Goal: Information Seeking & Learning: Learn about a topic

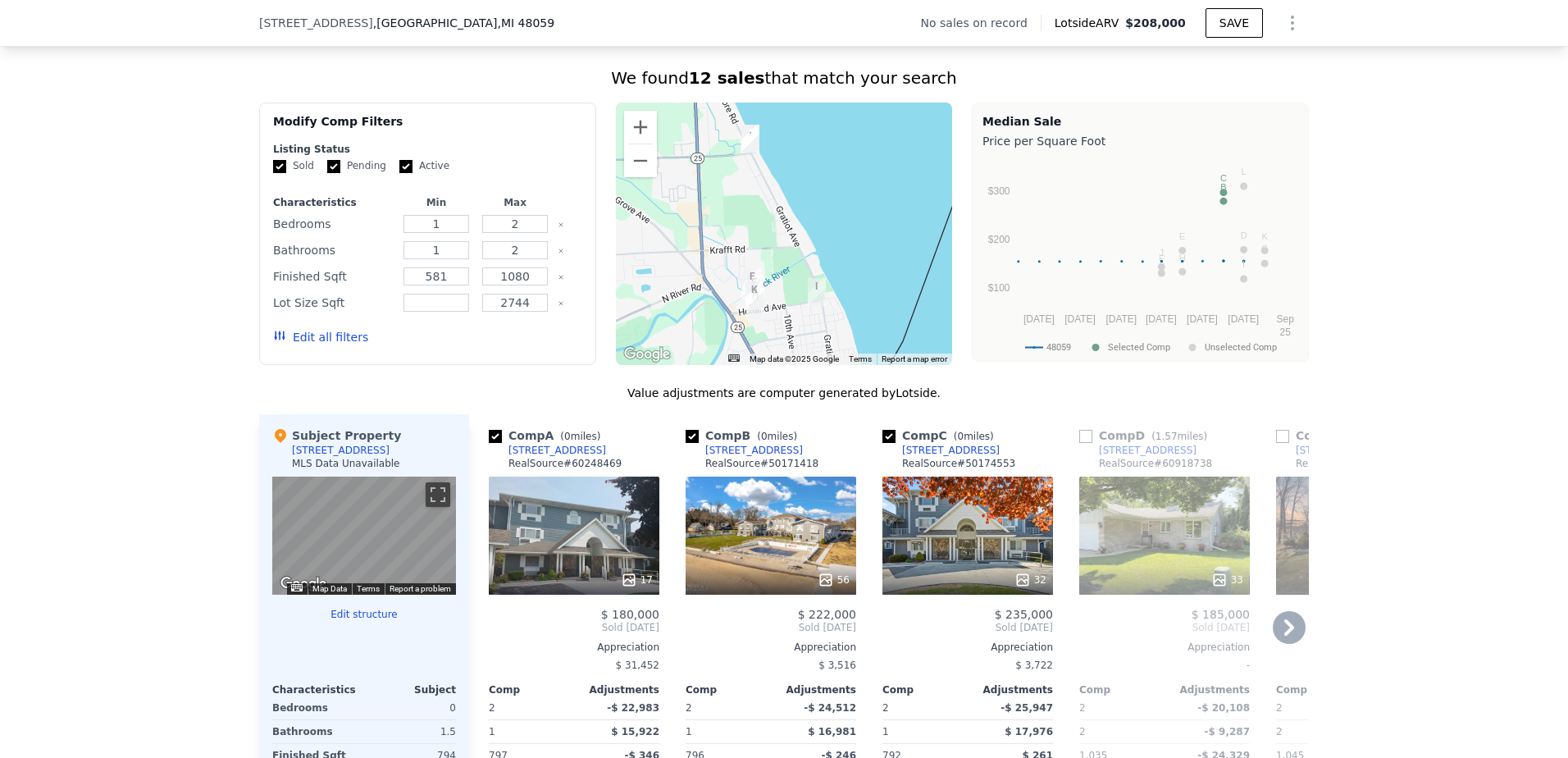
scroll to position [1307, 0]
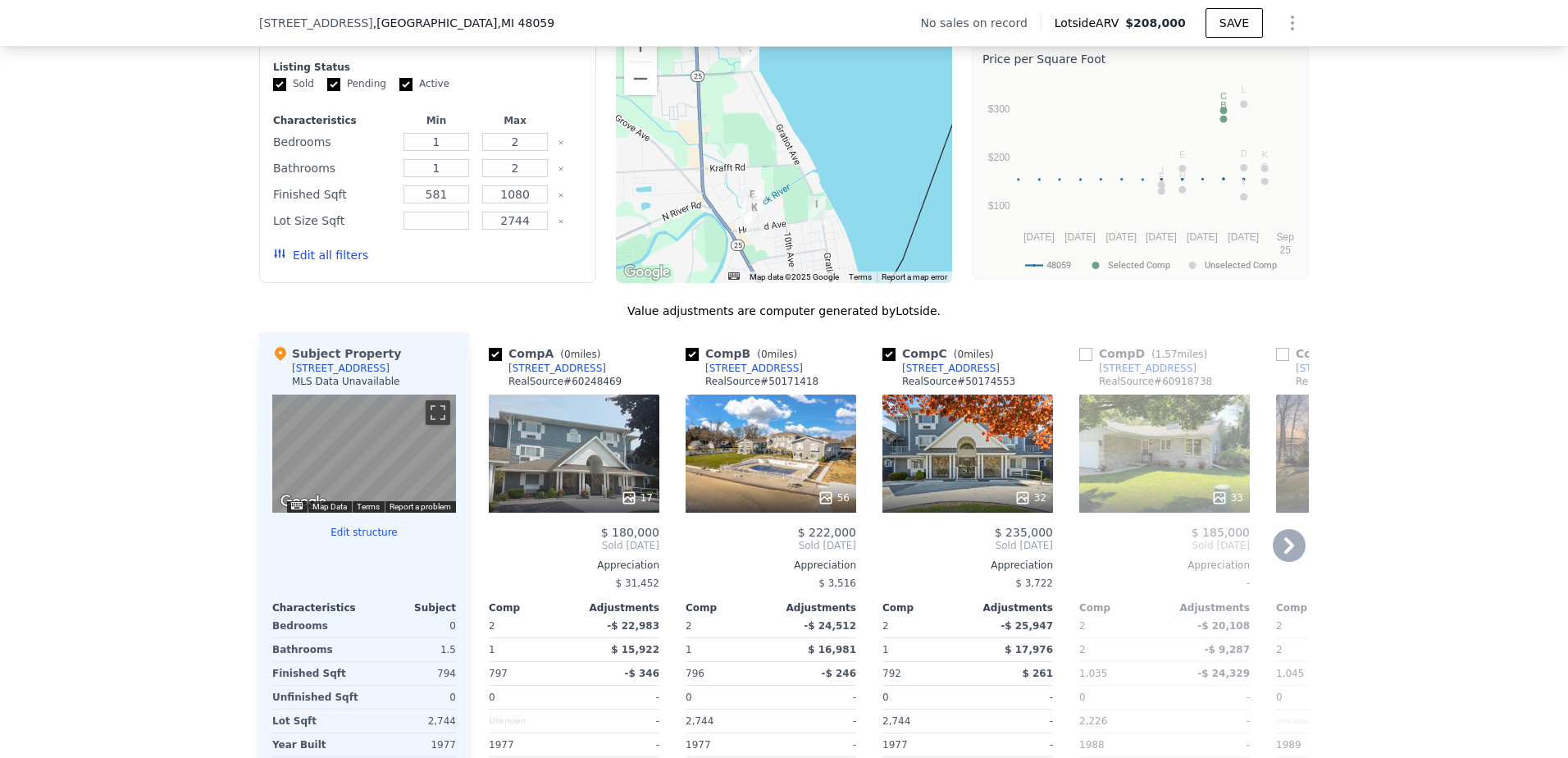
click at [557, 499] on div at bounding box center [574, 498] width 170 height 30
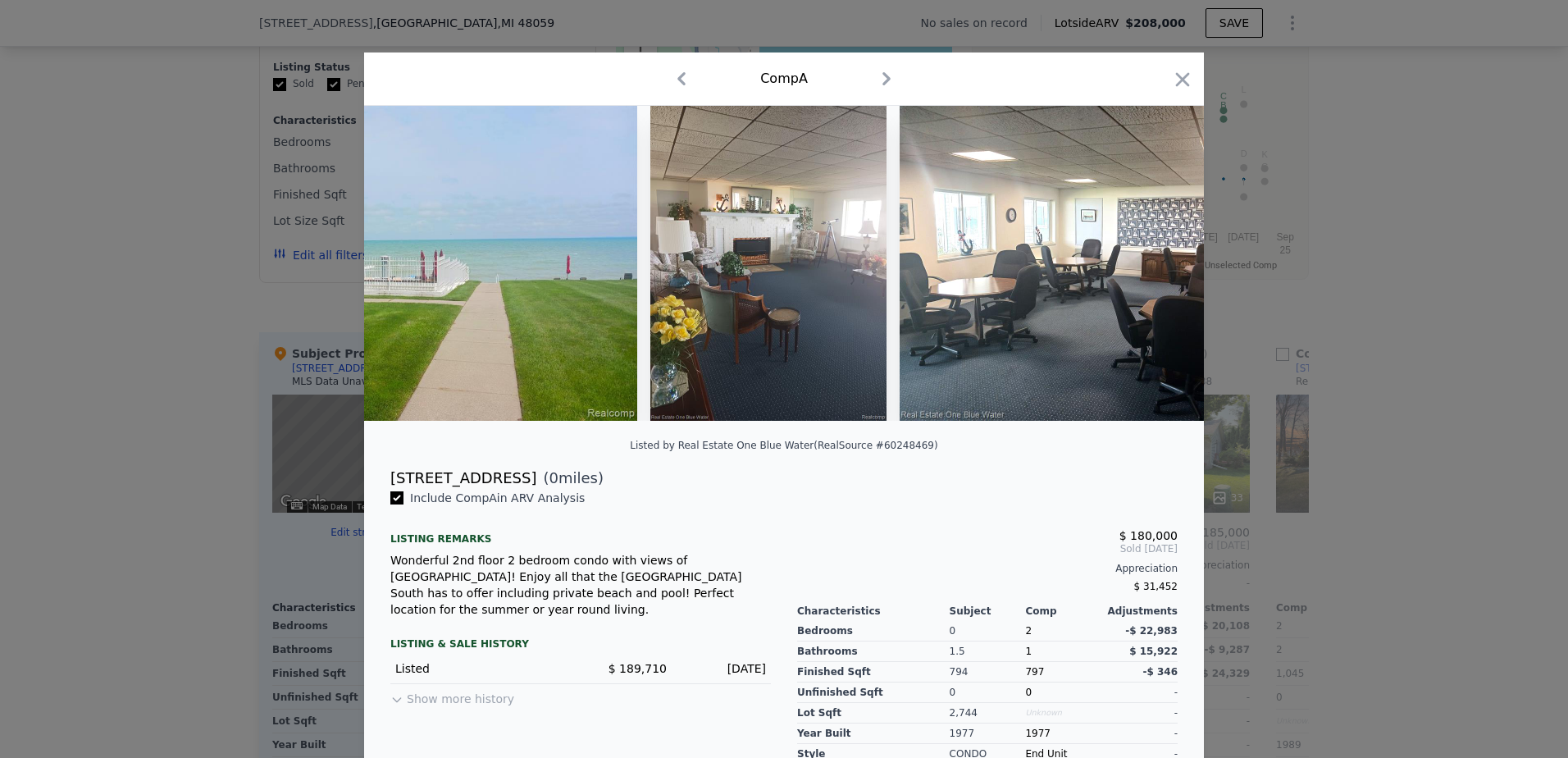
scroll to position [75, 0]
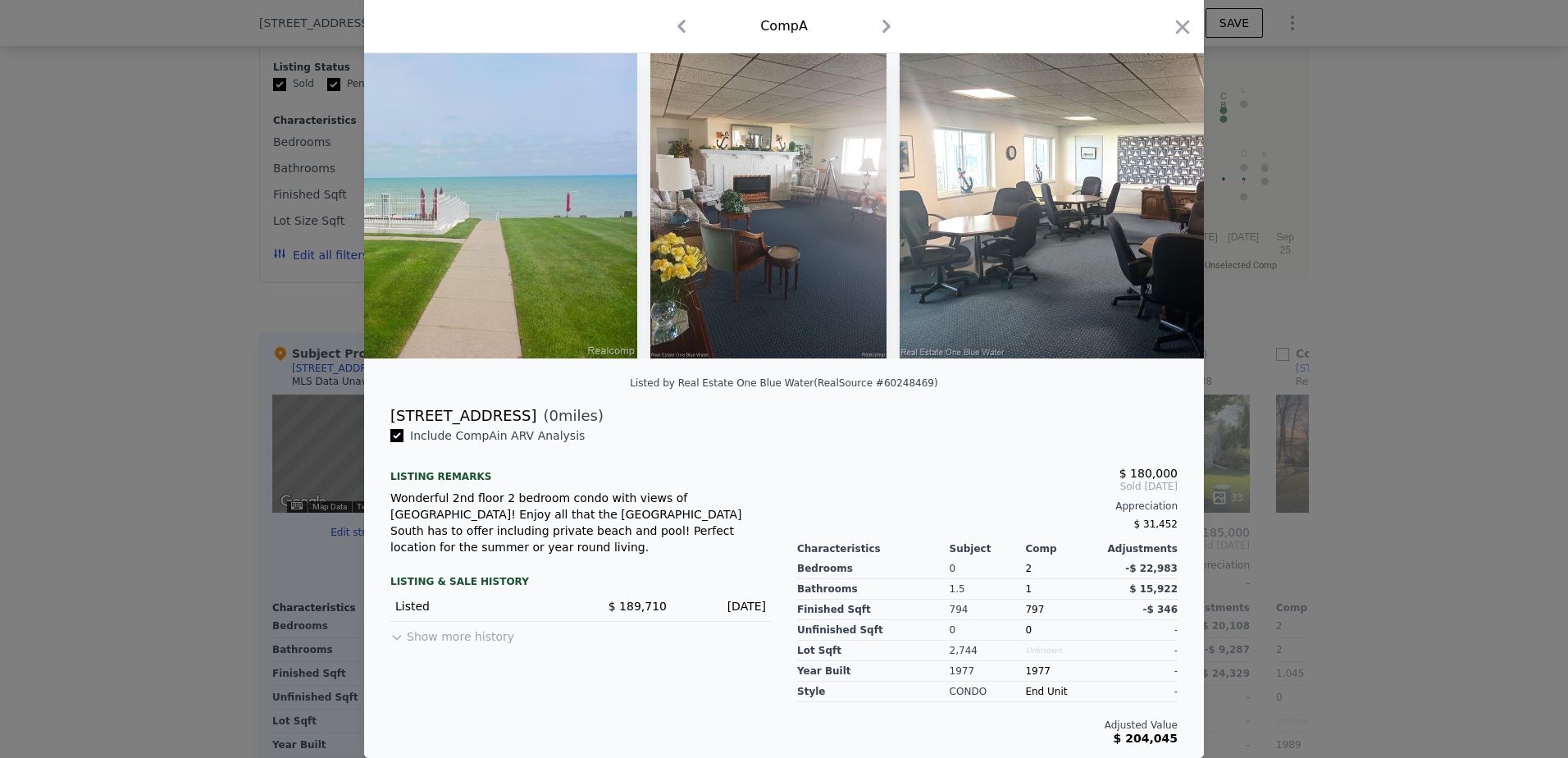
click at [1386, 321] on div at bounding box center [784, 379] width 1568 height 758
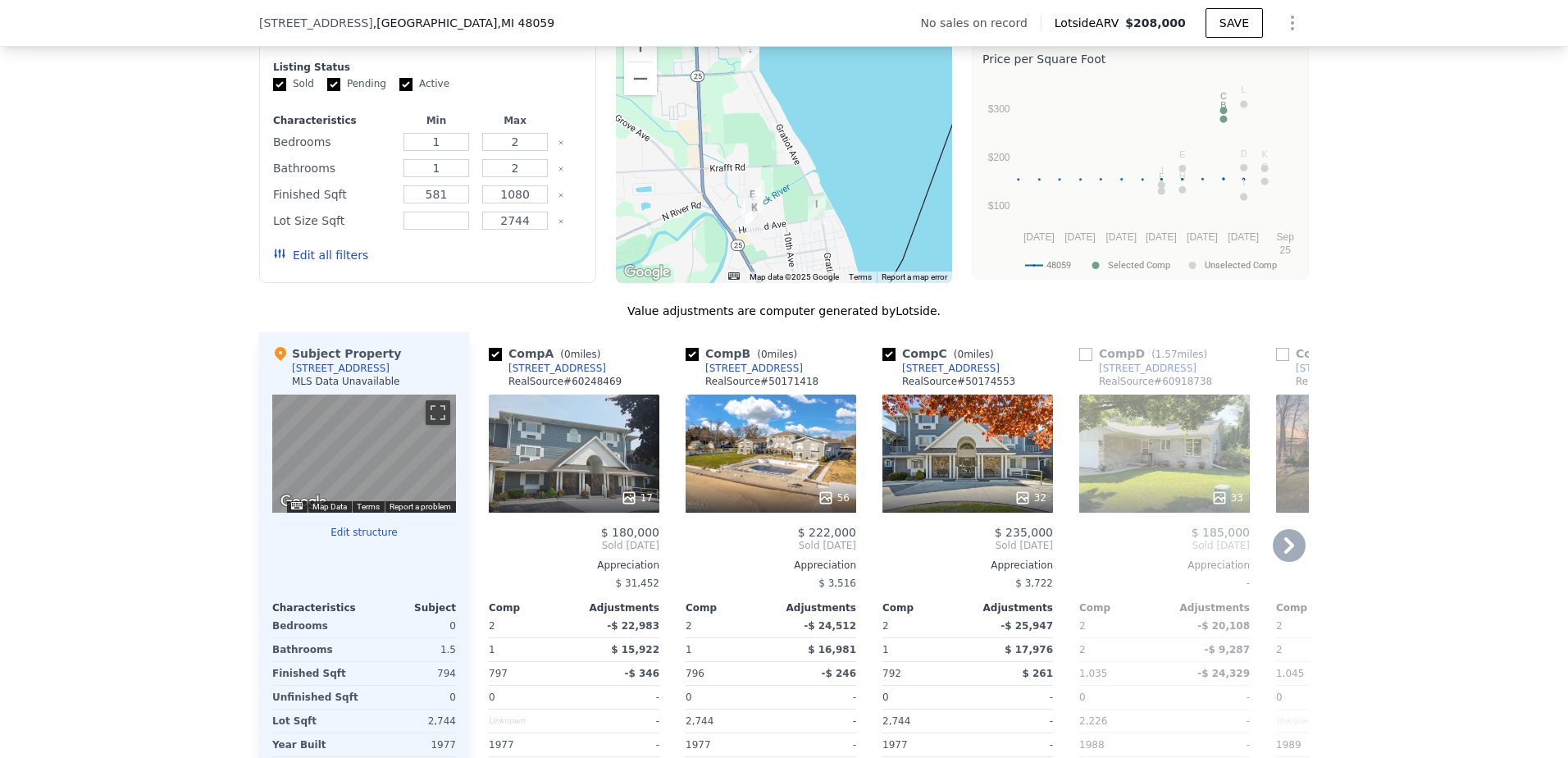
click at [734, 457] on div "56" at bounding box center [771, 453] width 170 height 118
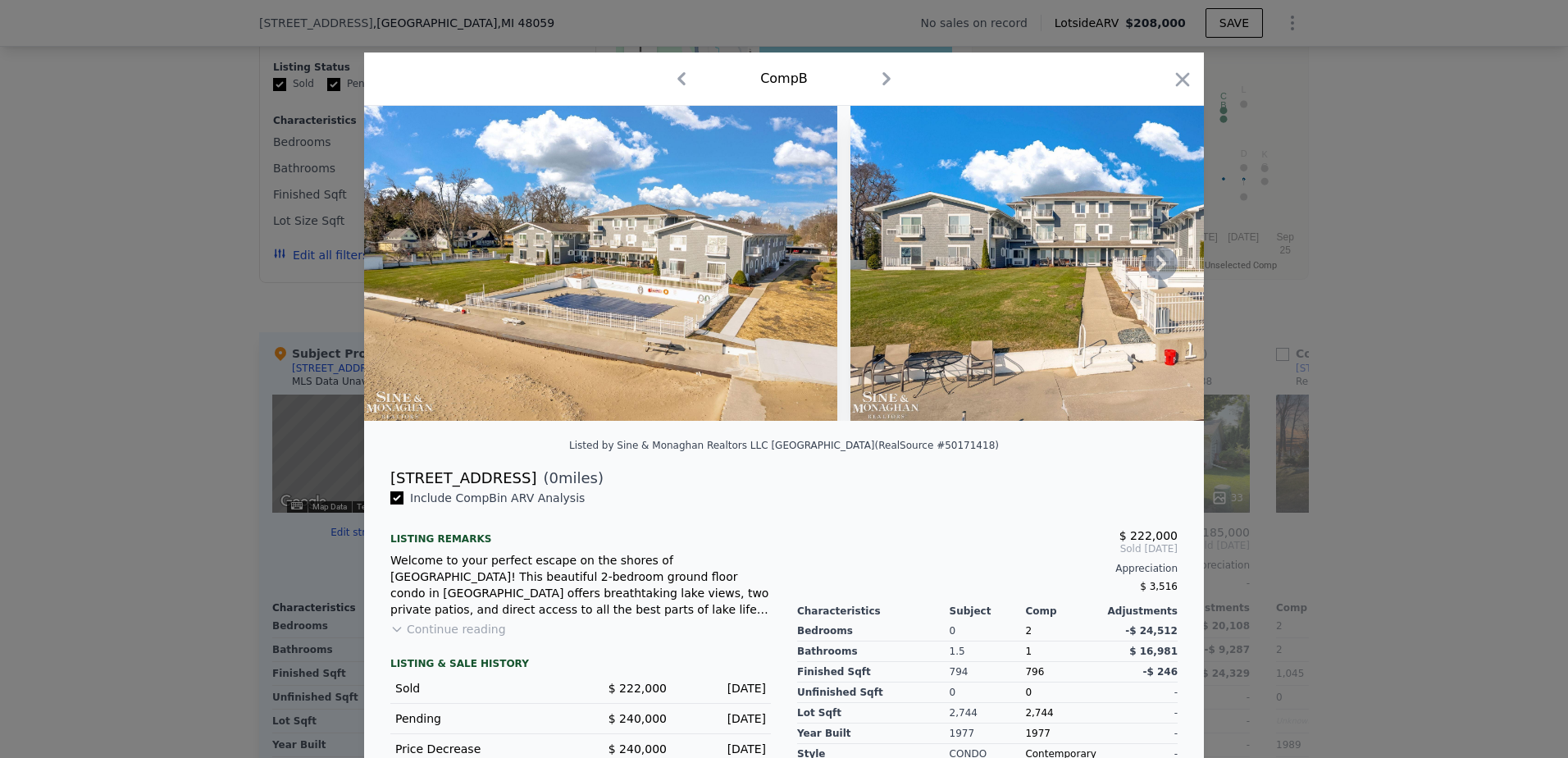
click at [545, 284] on img at bounding box center [600, 263] width 473 height 315
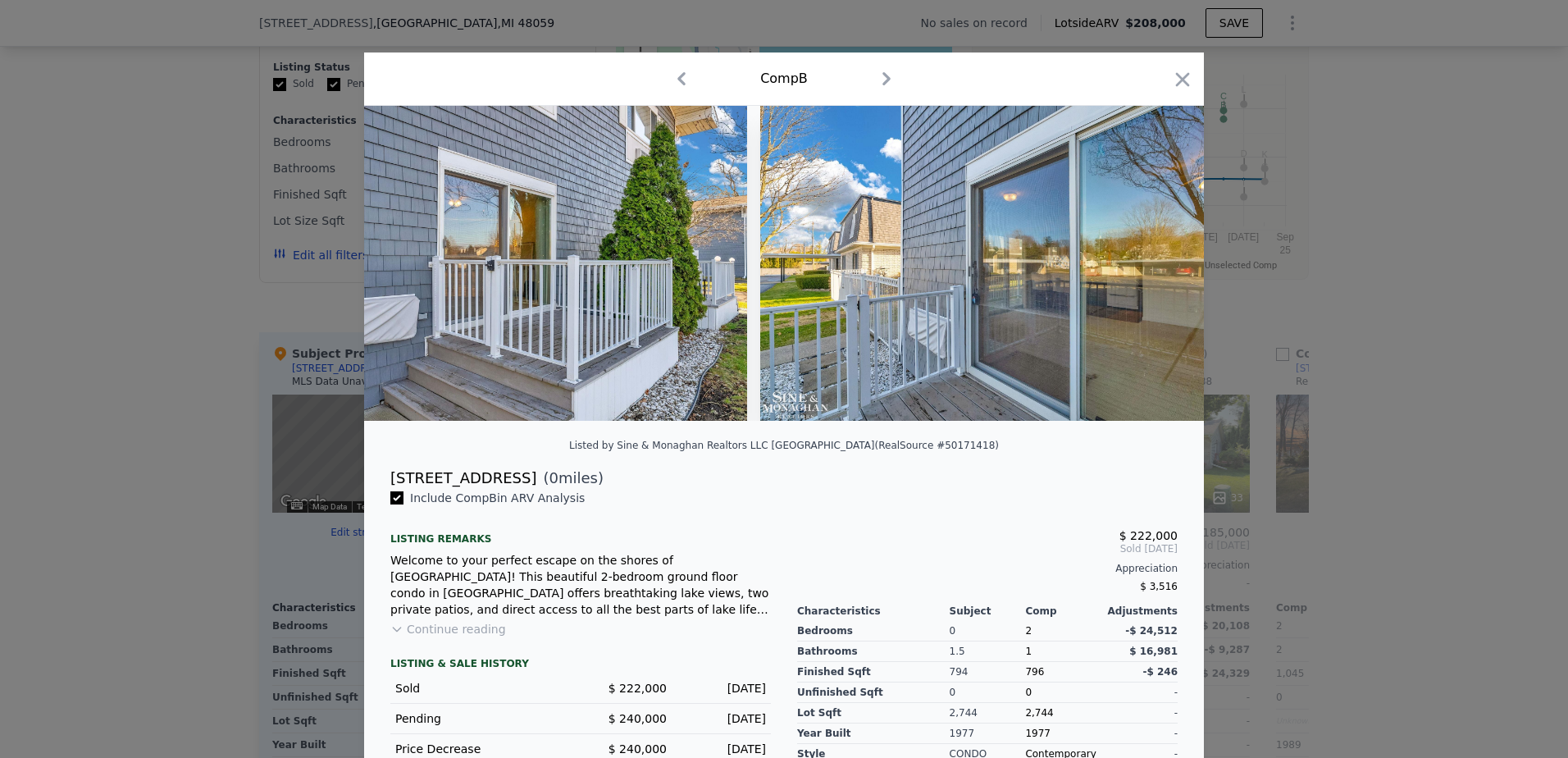
scroll to position [0, 26043]
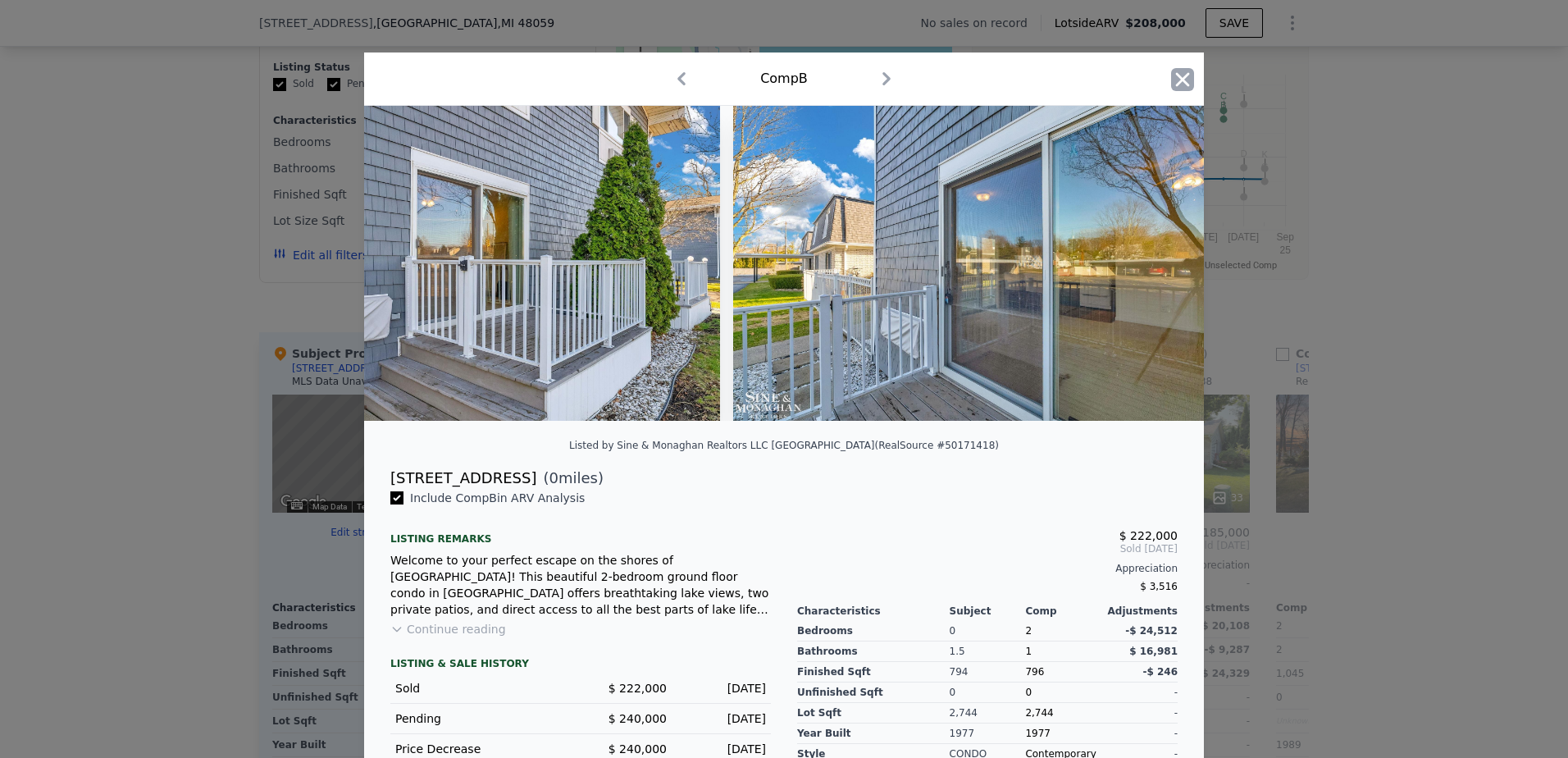
click at [1184, 83] on icon "button" at bounding box center [1182, 79] width 23 height 23
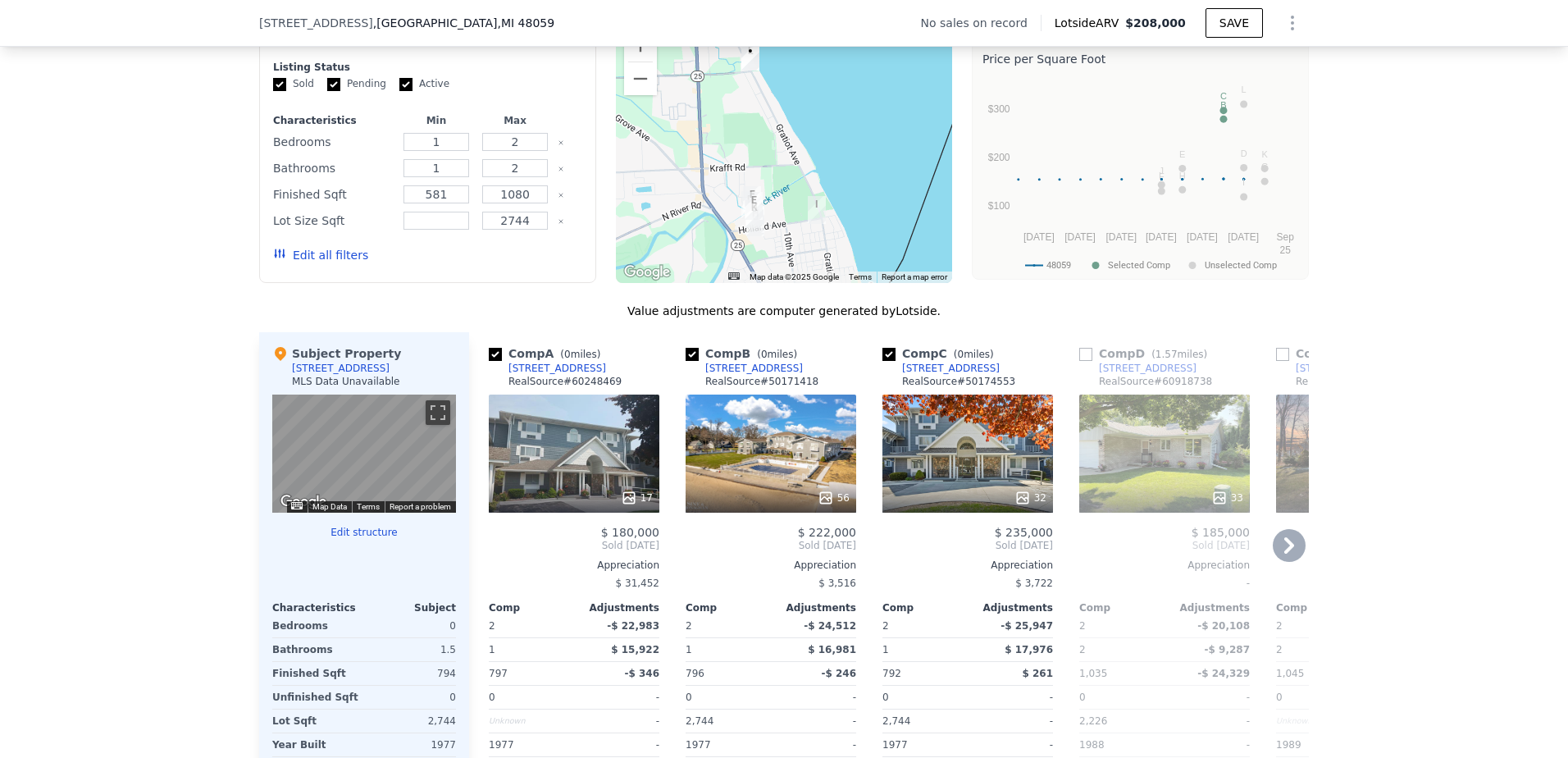
click at [1285, 554] on icon at bounding box center [1288, 546] width 10 height 17
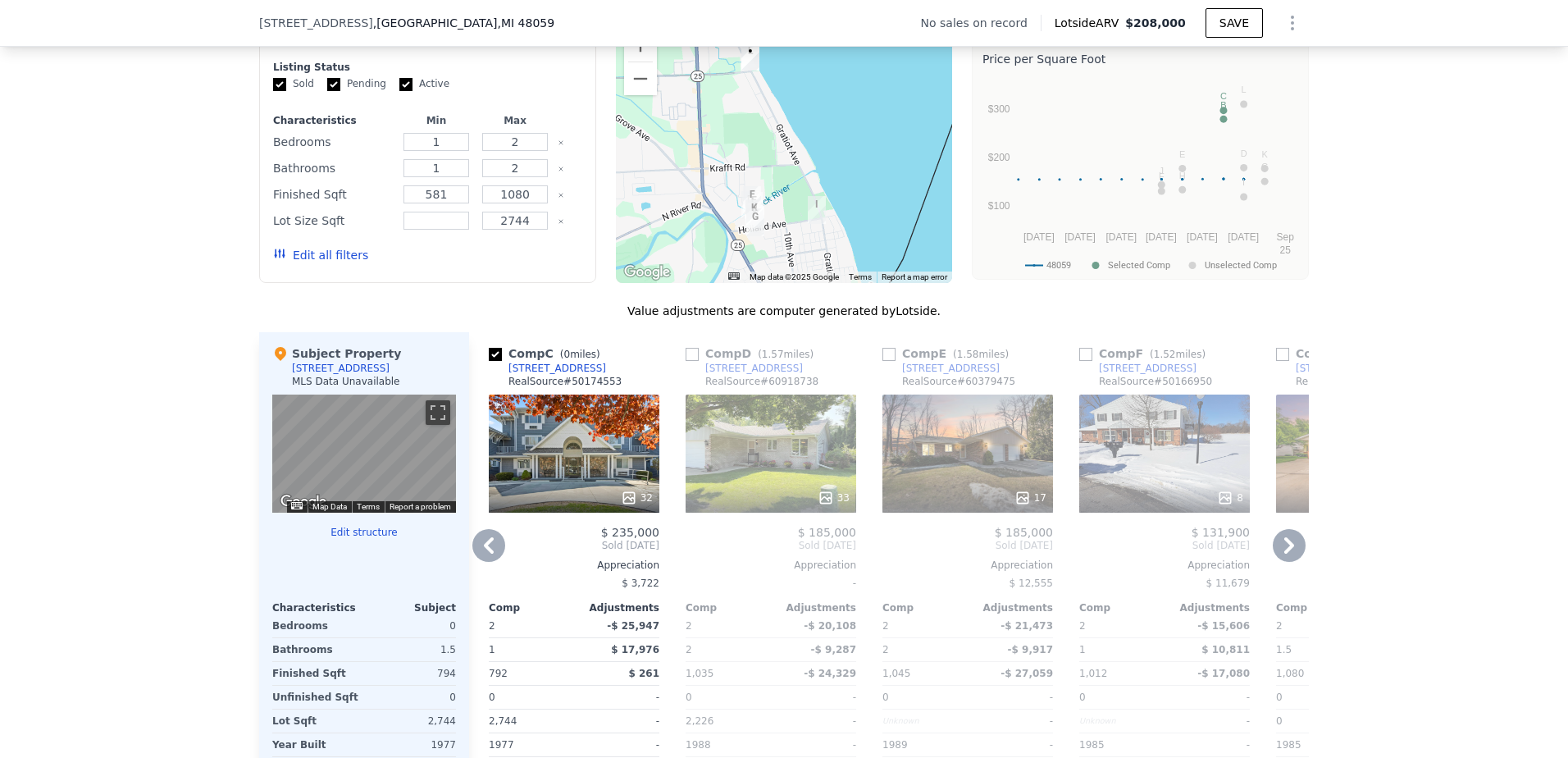
click at [1285, 554] on icon at bounding box center [1288, 546] width 10 height 17
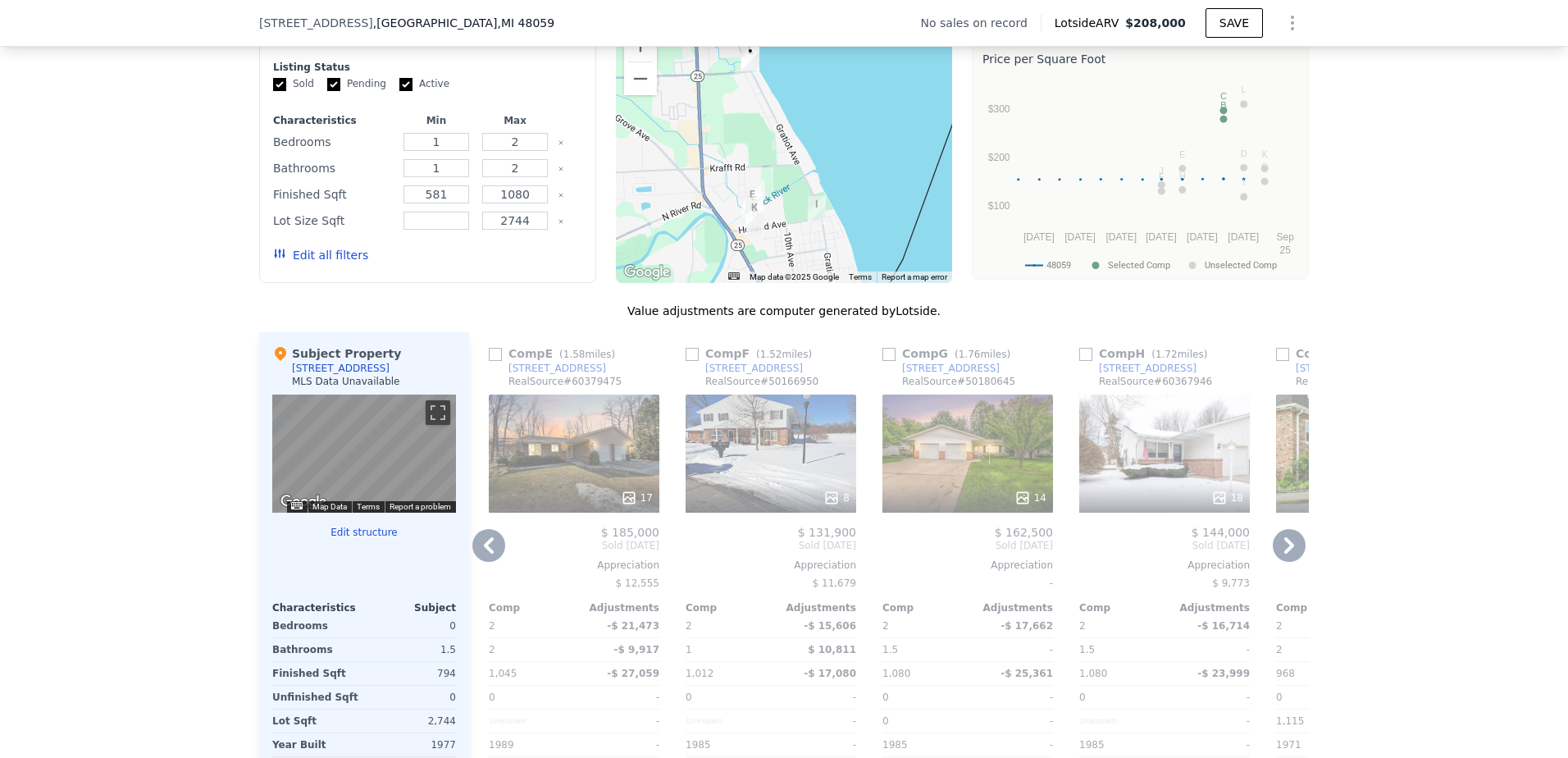
click at [1285, 554] on icon at bounding box center [1288, 546] width 10 height 17
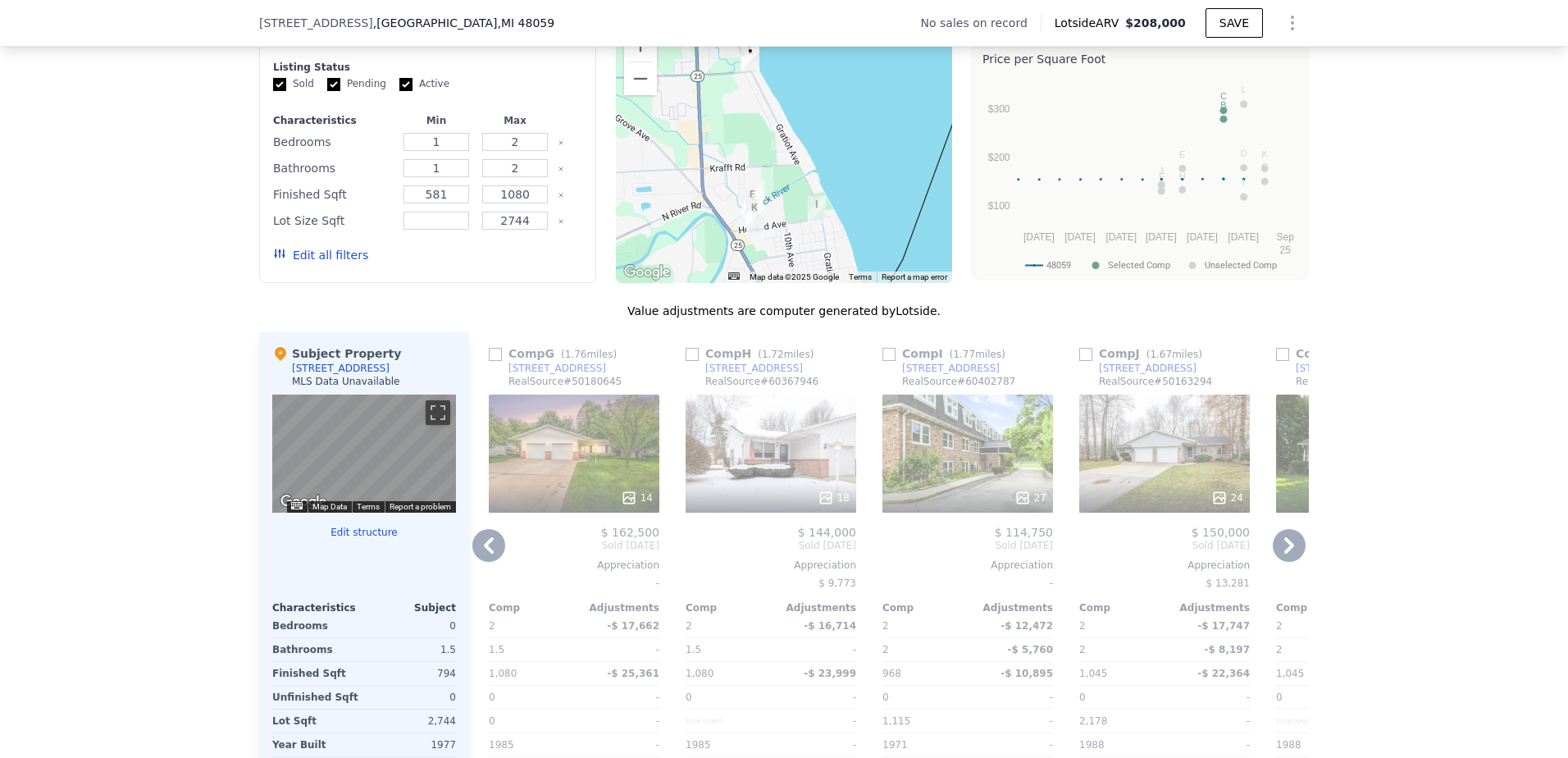
click at [1285, 554] on icon at bounding box center [1288, 546] width 10 height 17
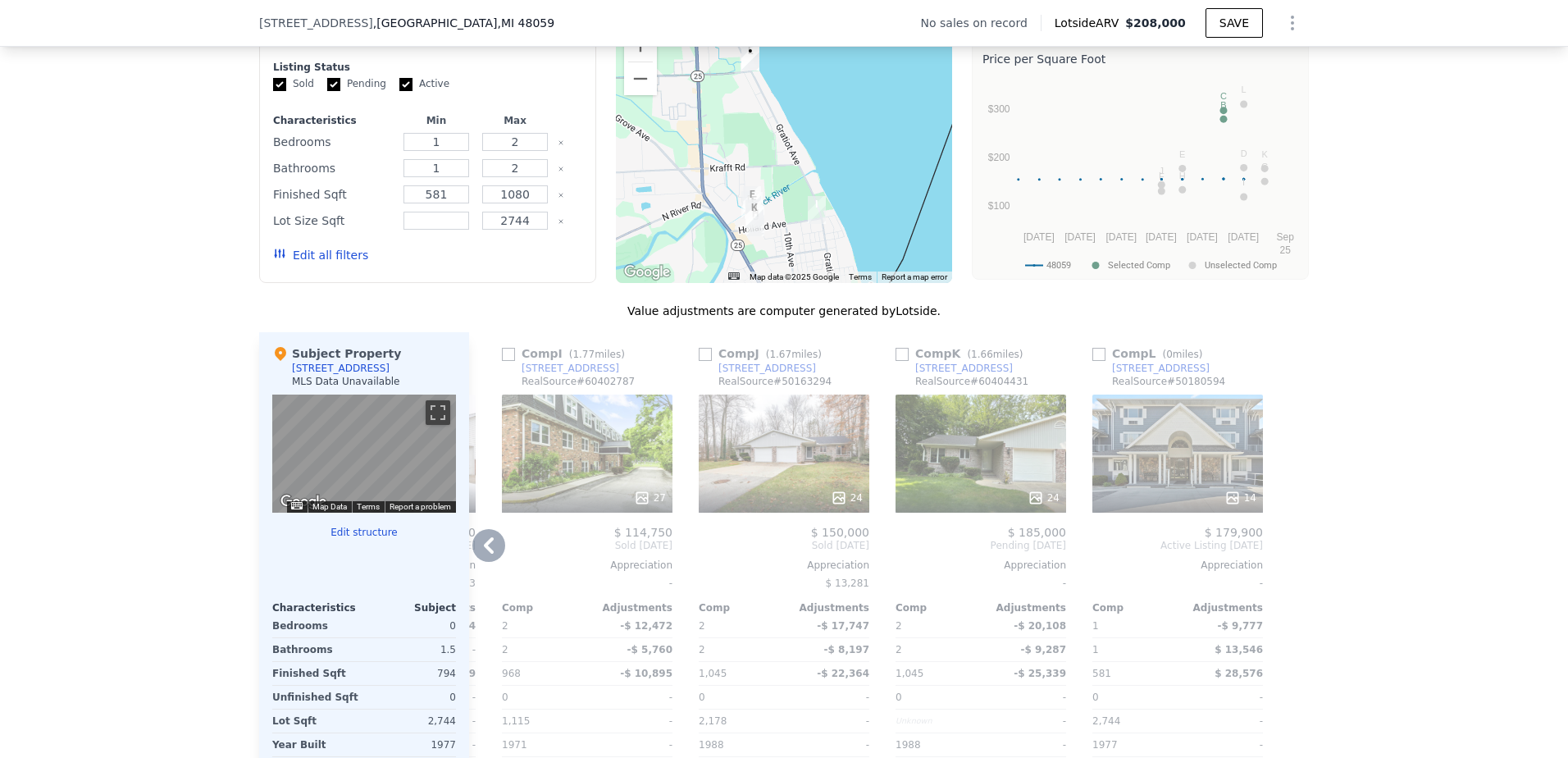
click at [591, 445] on div "27" at bounding box center [587, 453] width 170 height 118
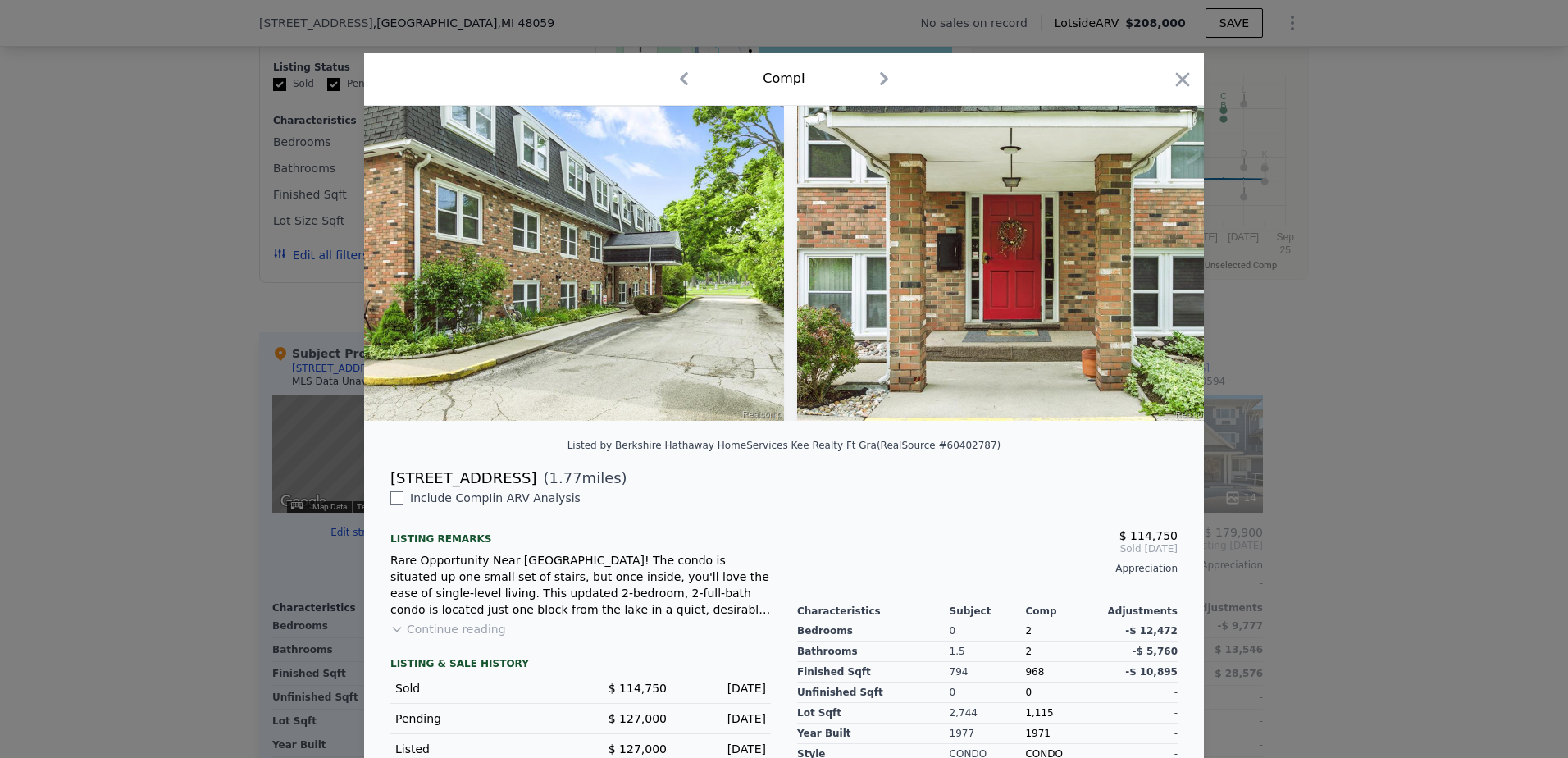
click at [440, 638] on button "Continue reading" at bounding box center [447, 629] width 116 height 17
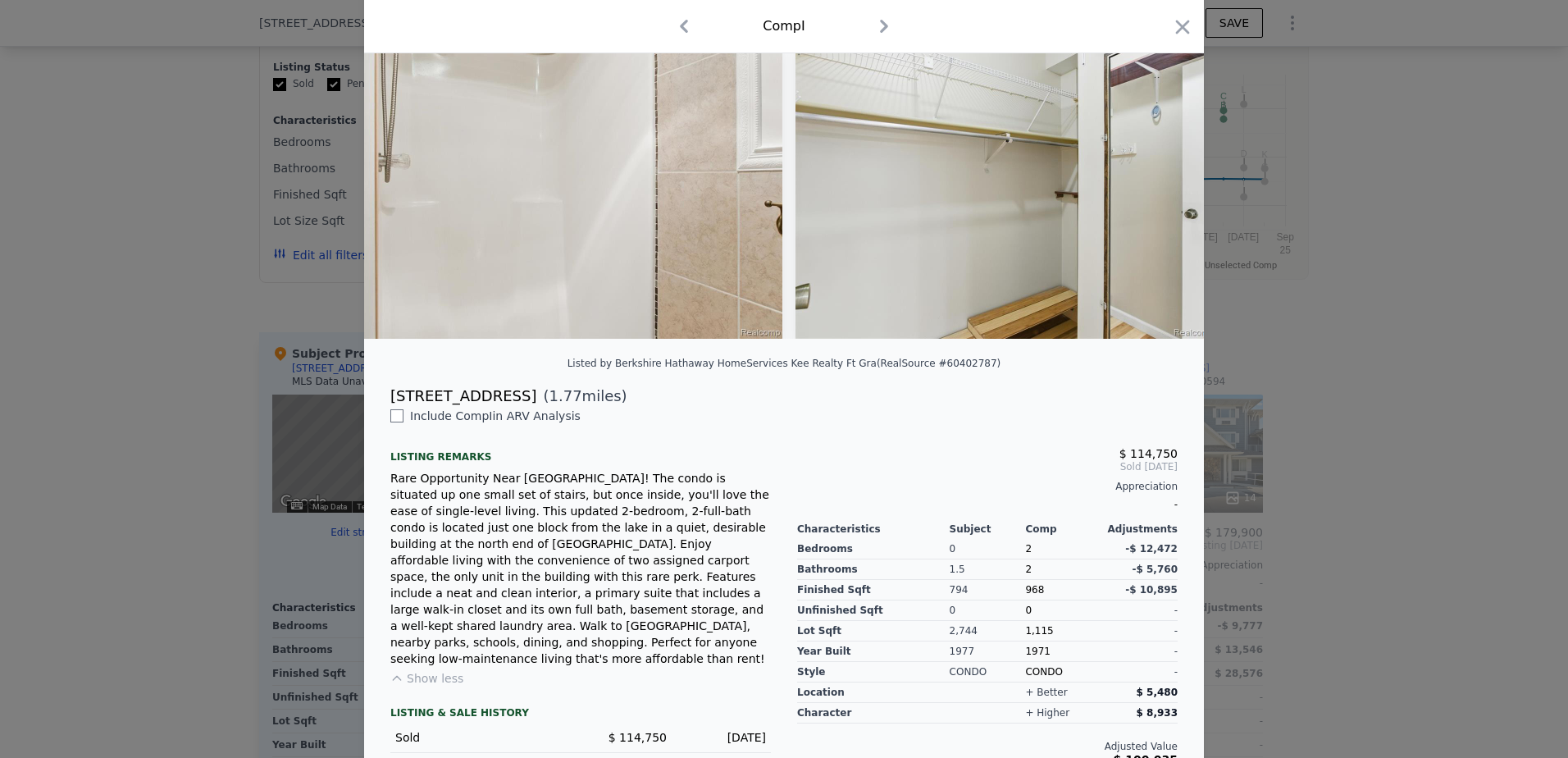
scroll to position [0, 6099]
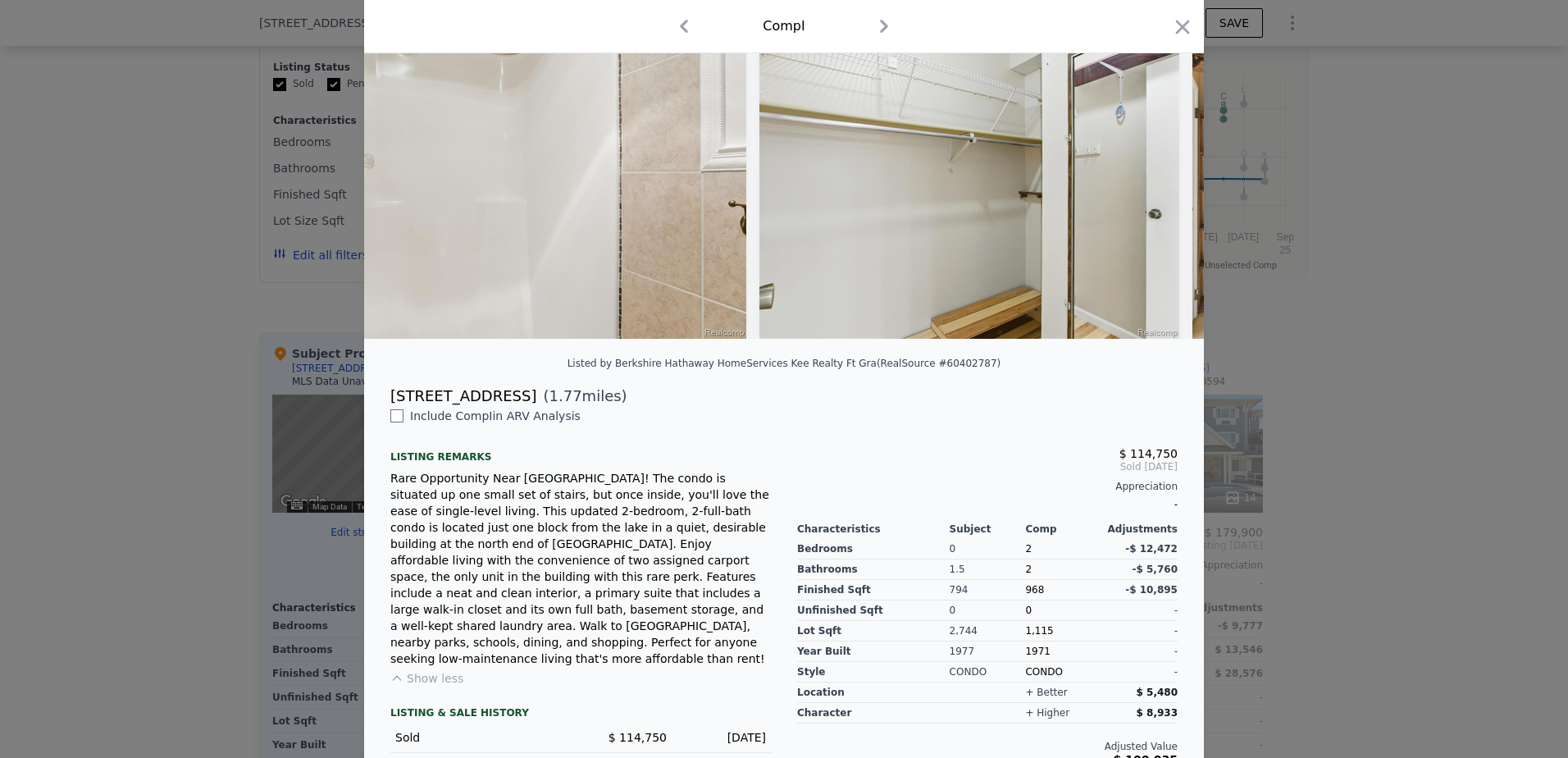
click at [1384, 348] on div at bounding box center [784, 379] width 1568 height 758
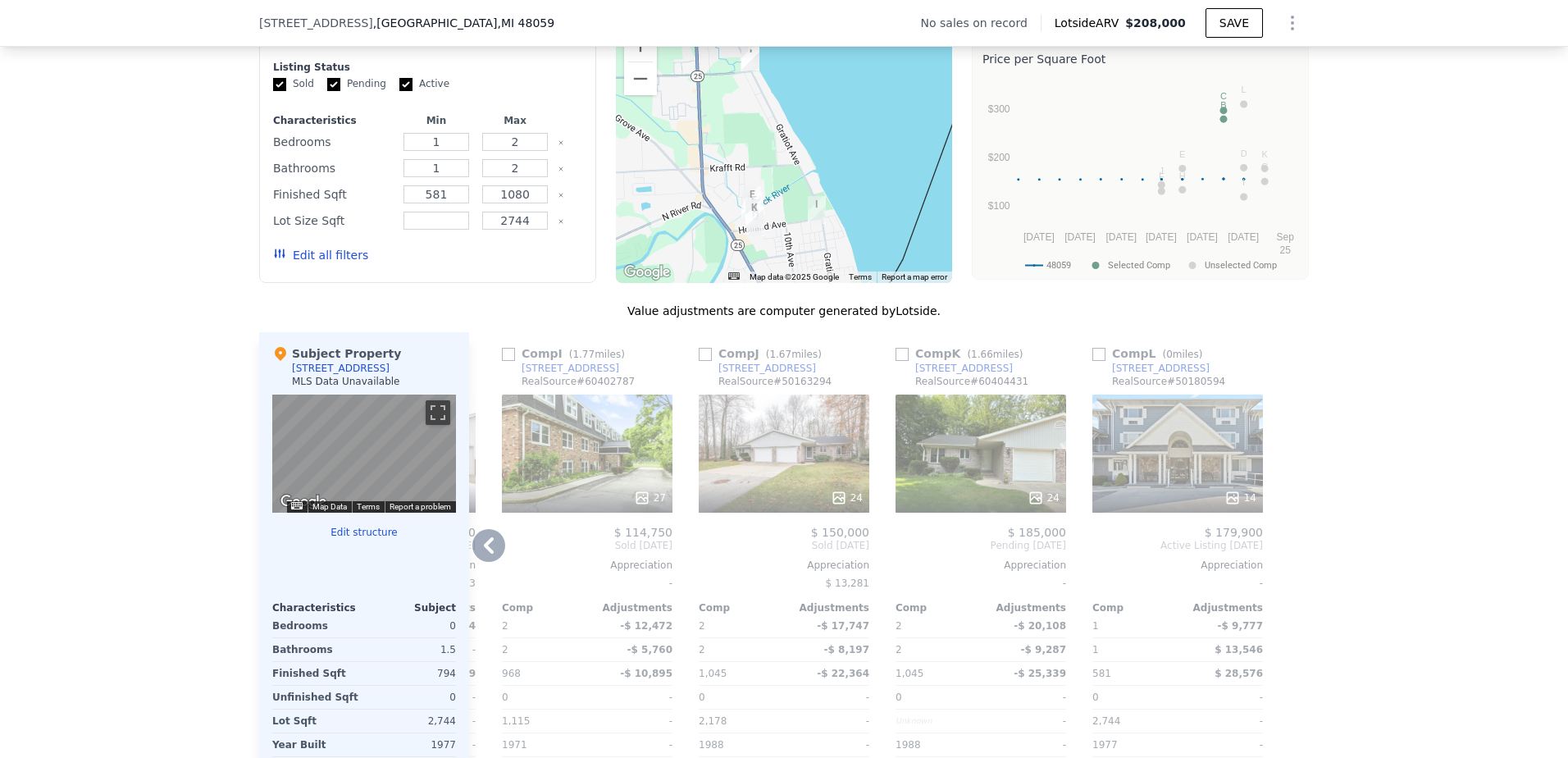
click at [1159, 492] on div "14" at bounding box center [1177, 453] width 170 height 118
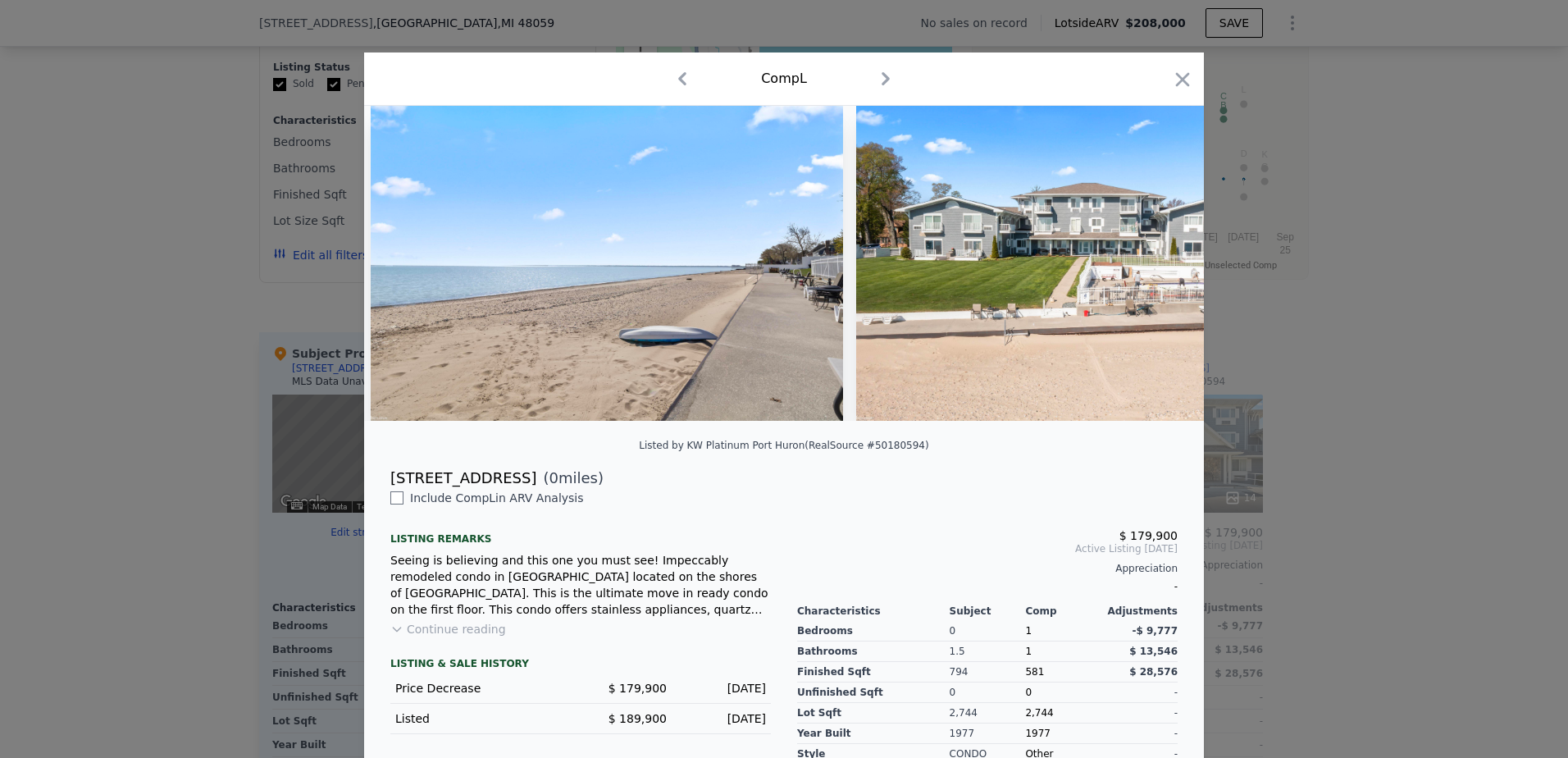
scroll to position [0, 5861]
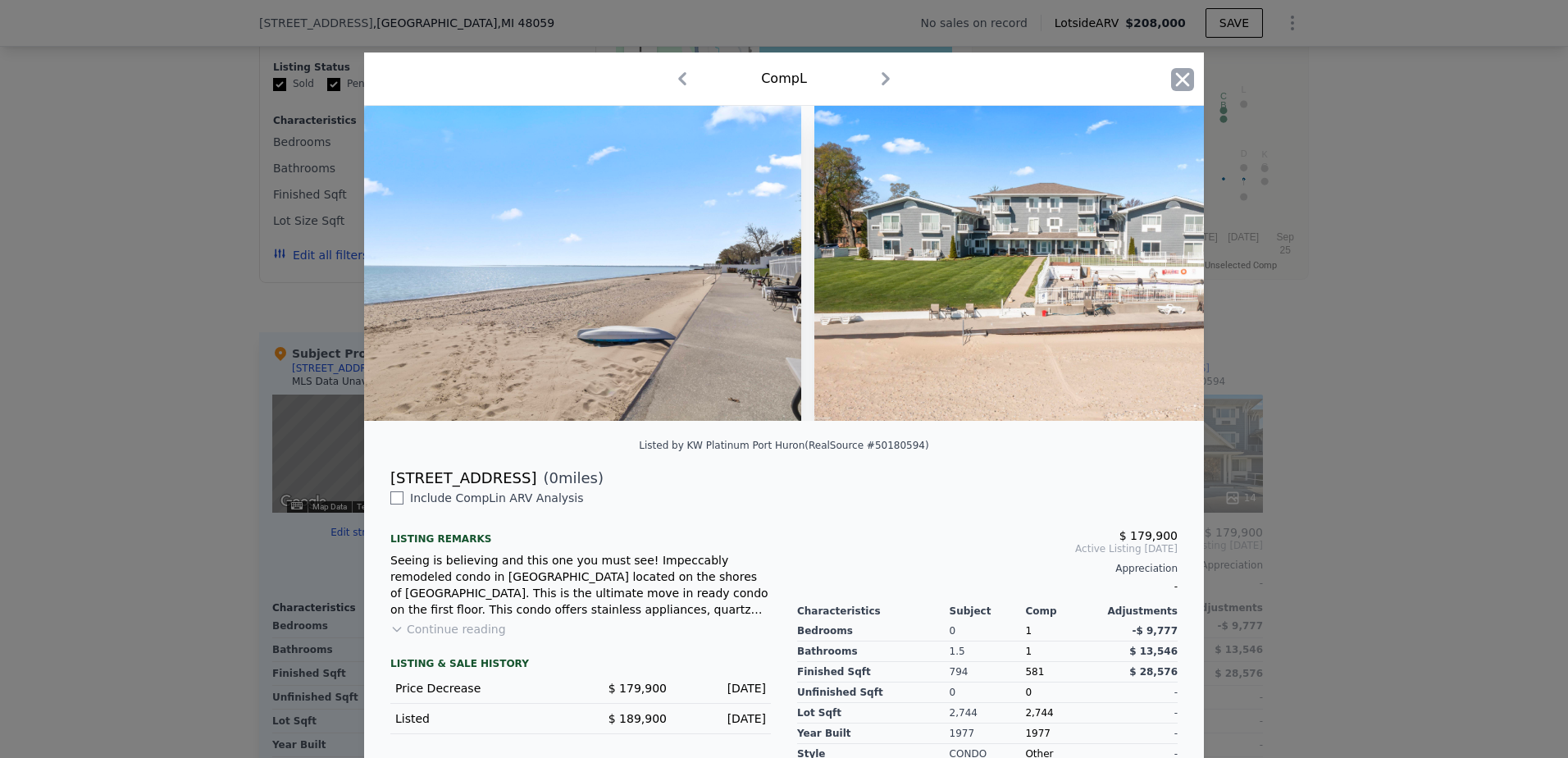
click at [1185, 82] on icon "button" at bounding box center [1182, 79] width 23 height 23
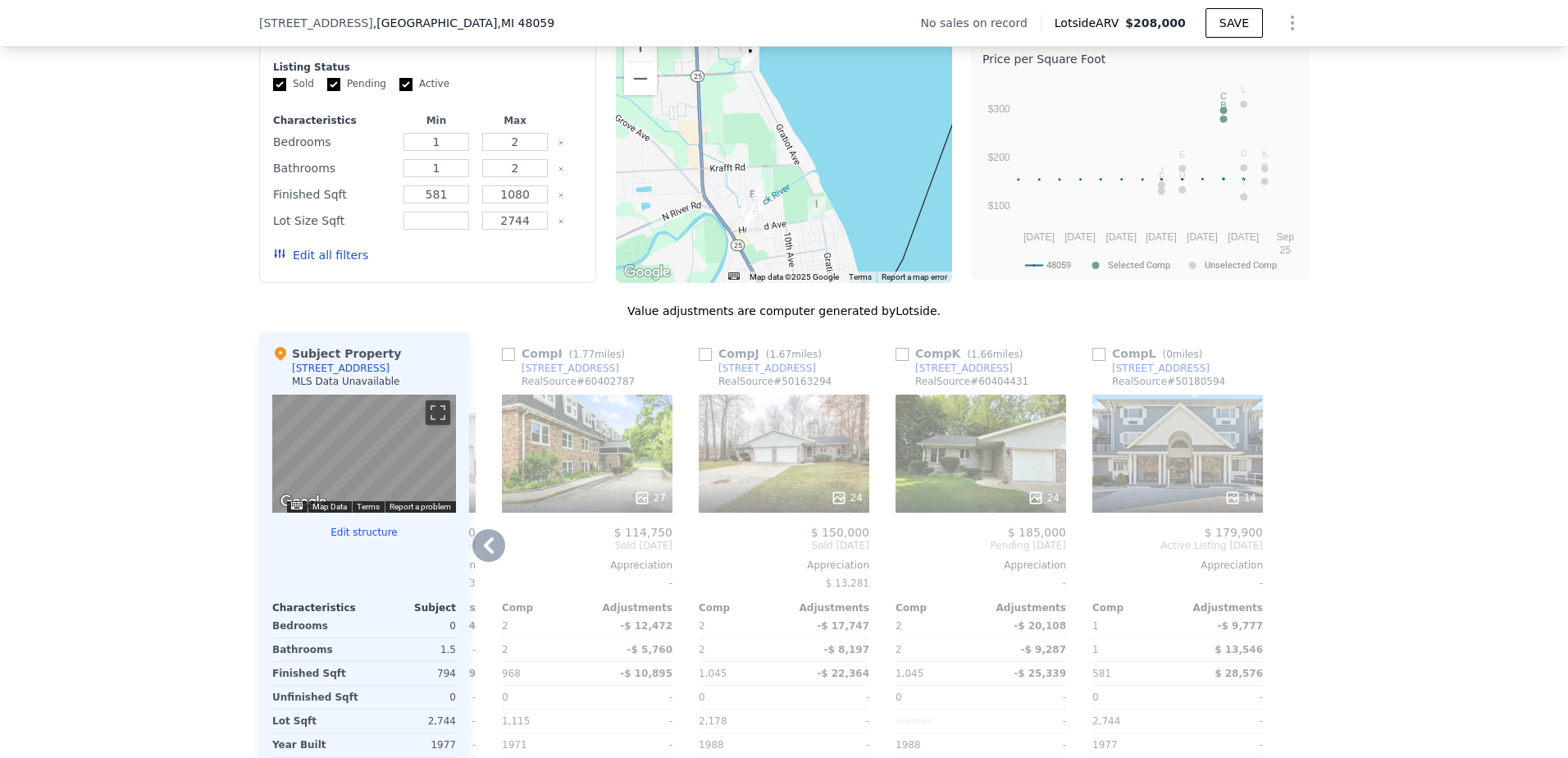
scroll to position [1553, 0]
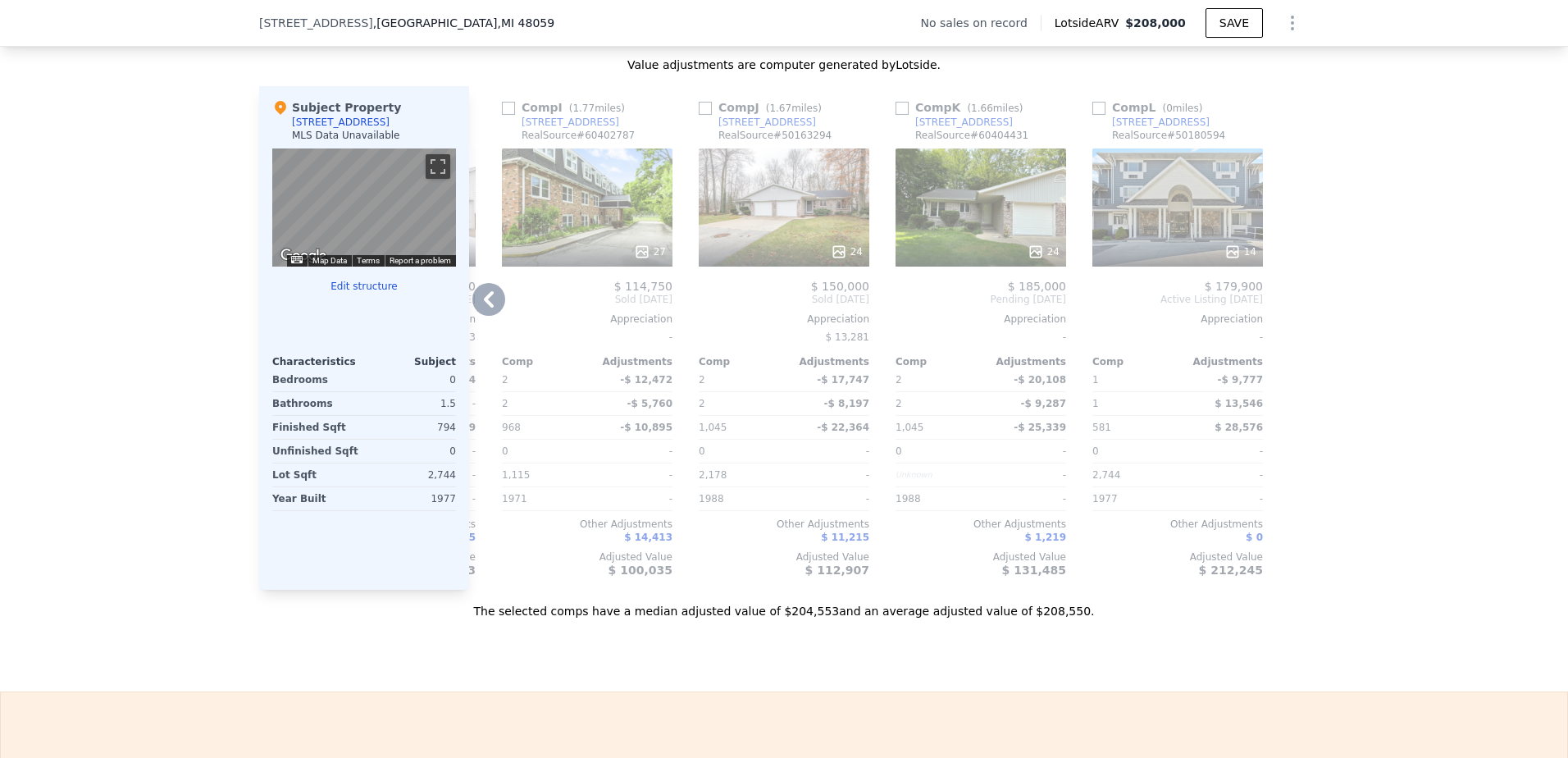
click at [483, 308] on icon at bounding box center [488, 299] width 10 height 17
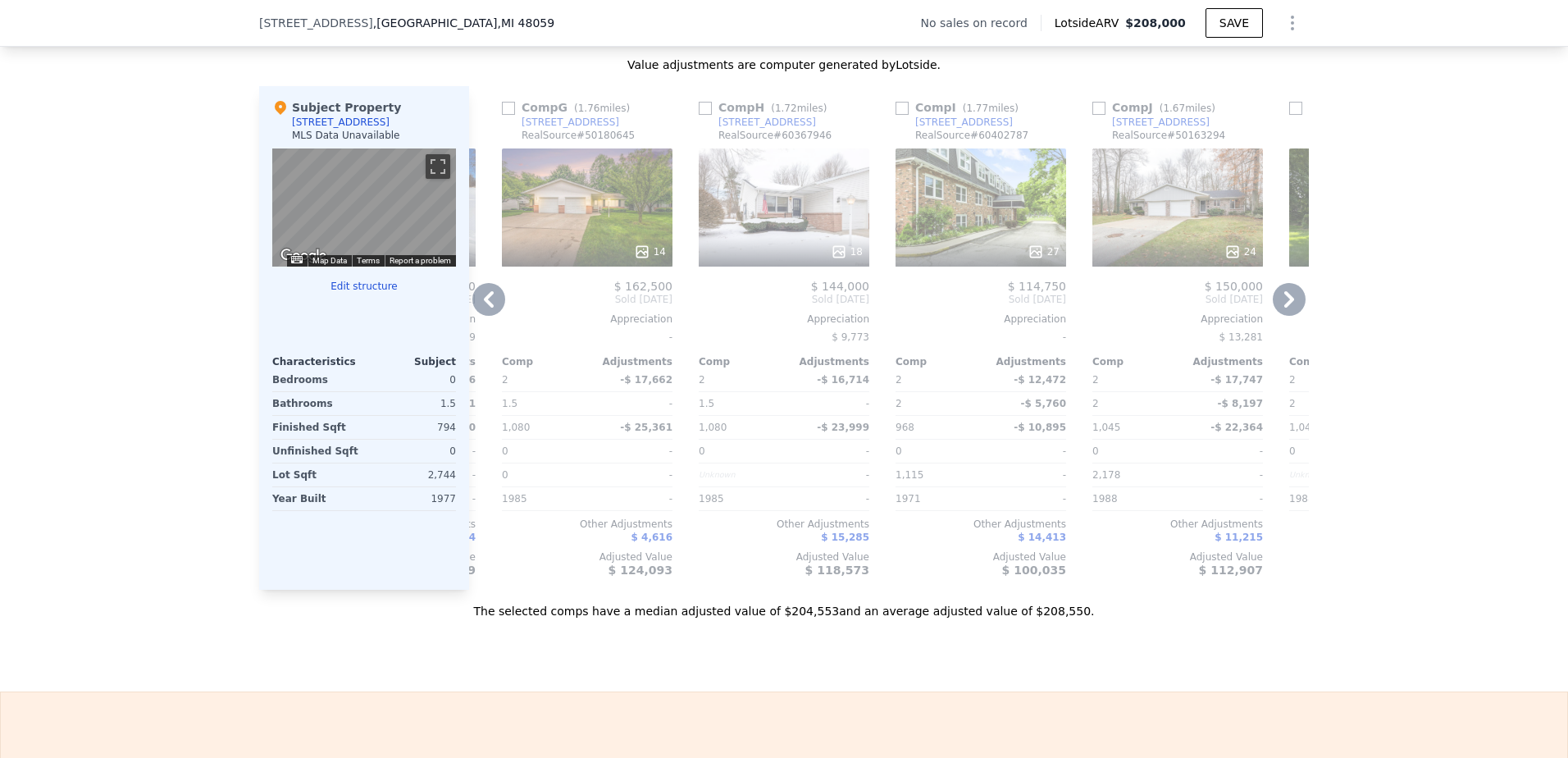
click at [483, 308] on icon at bounding box center [488, 299] width 10 height 17
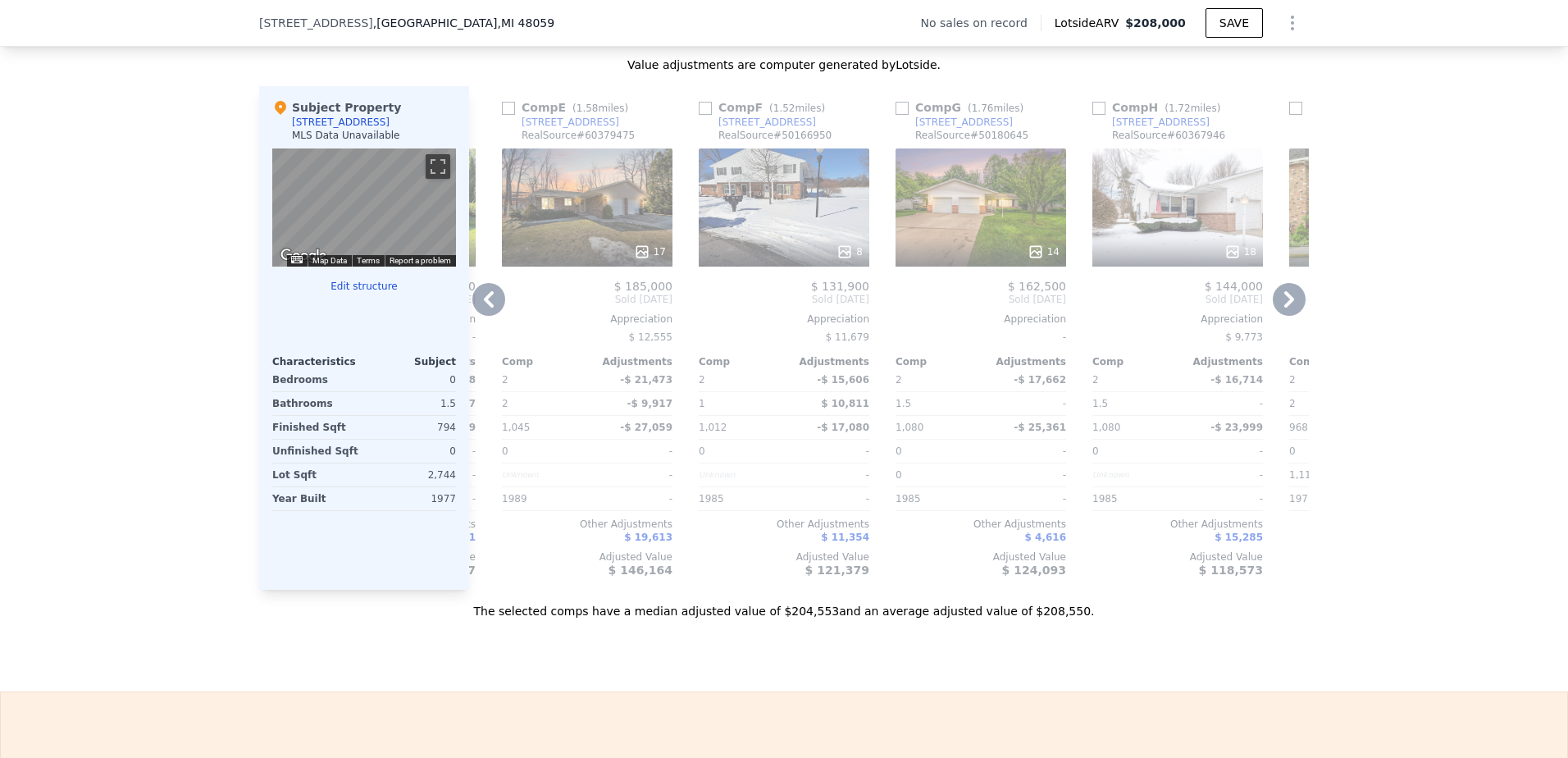
click at [483, 308] on icon at bounding box center [488, 299] width 10 height 17
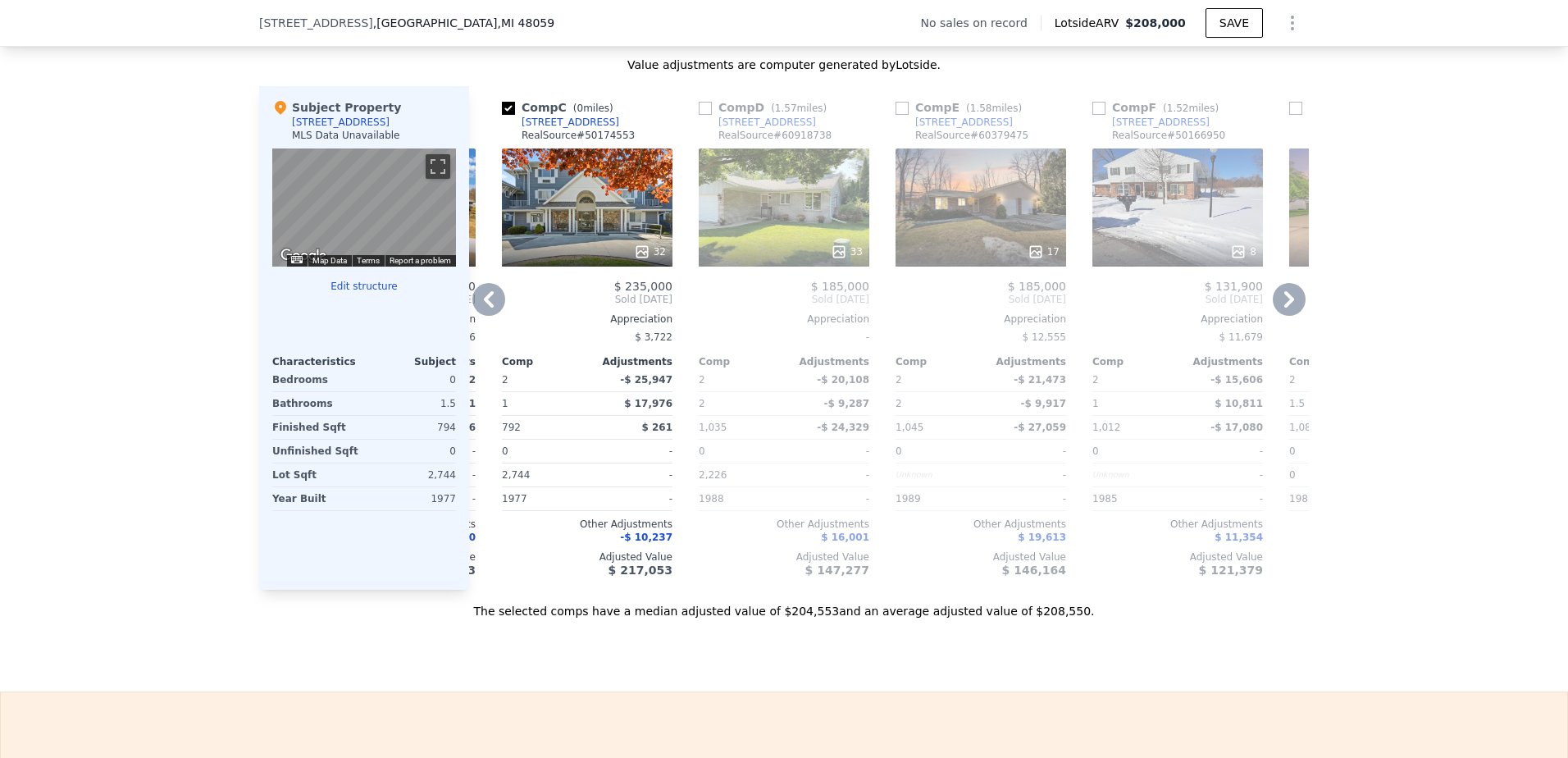
click at [483, 308] on icon at bounding box center [488, 299] width 10 height 17
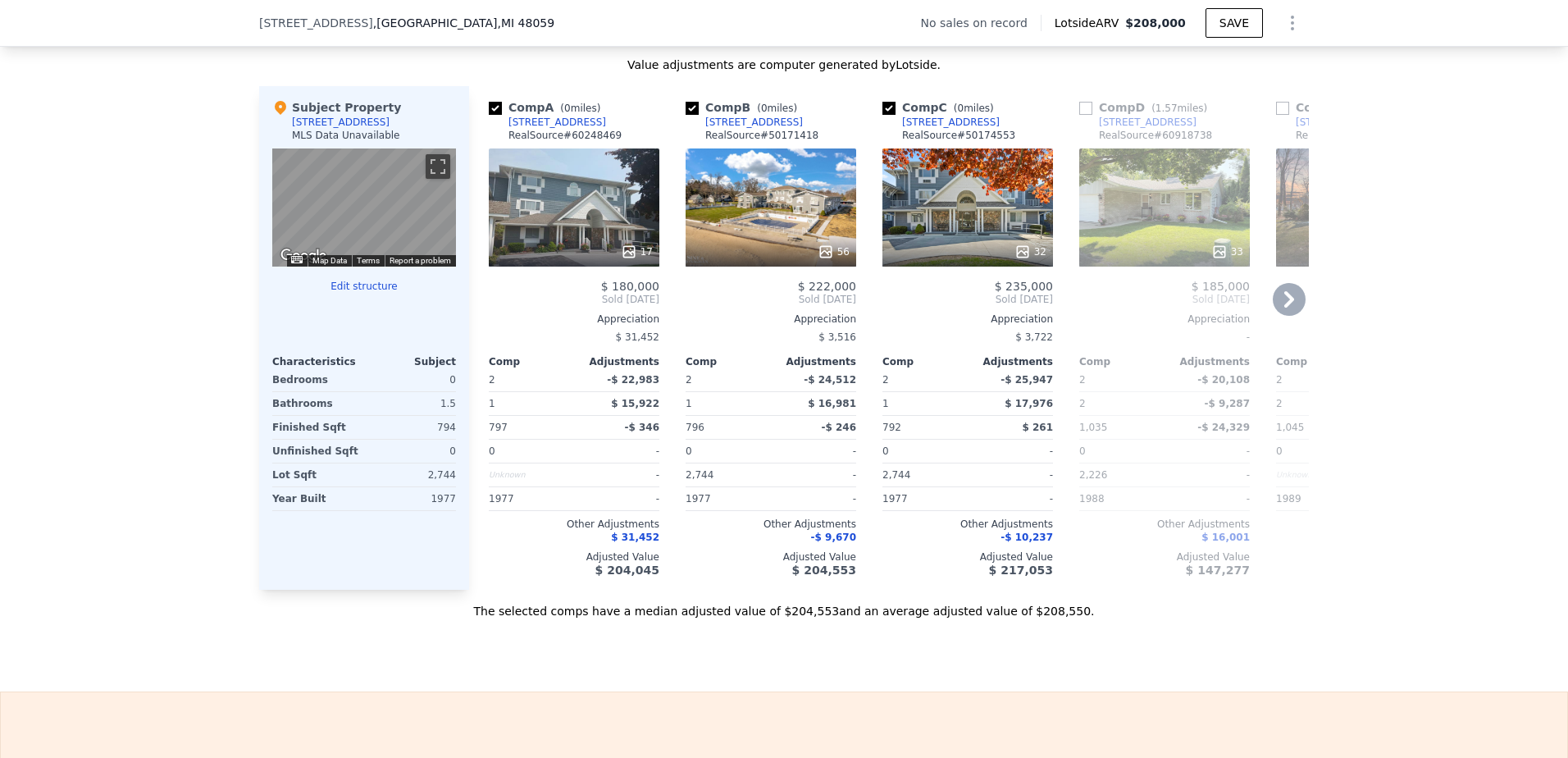
click at [483, 311] on div "Comp A ( 0 miles) [STREET_ADDRESS] RealSource # 60248469 17 $ 180,000 Sold [DAT…" at bounding box center [574, 338] width 183 height 504
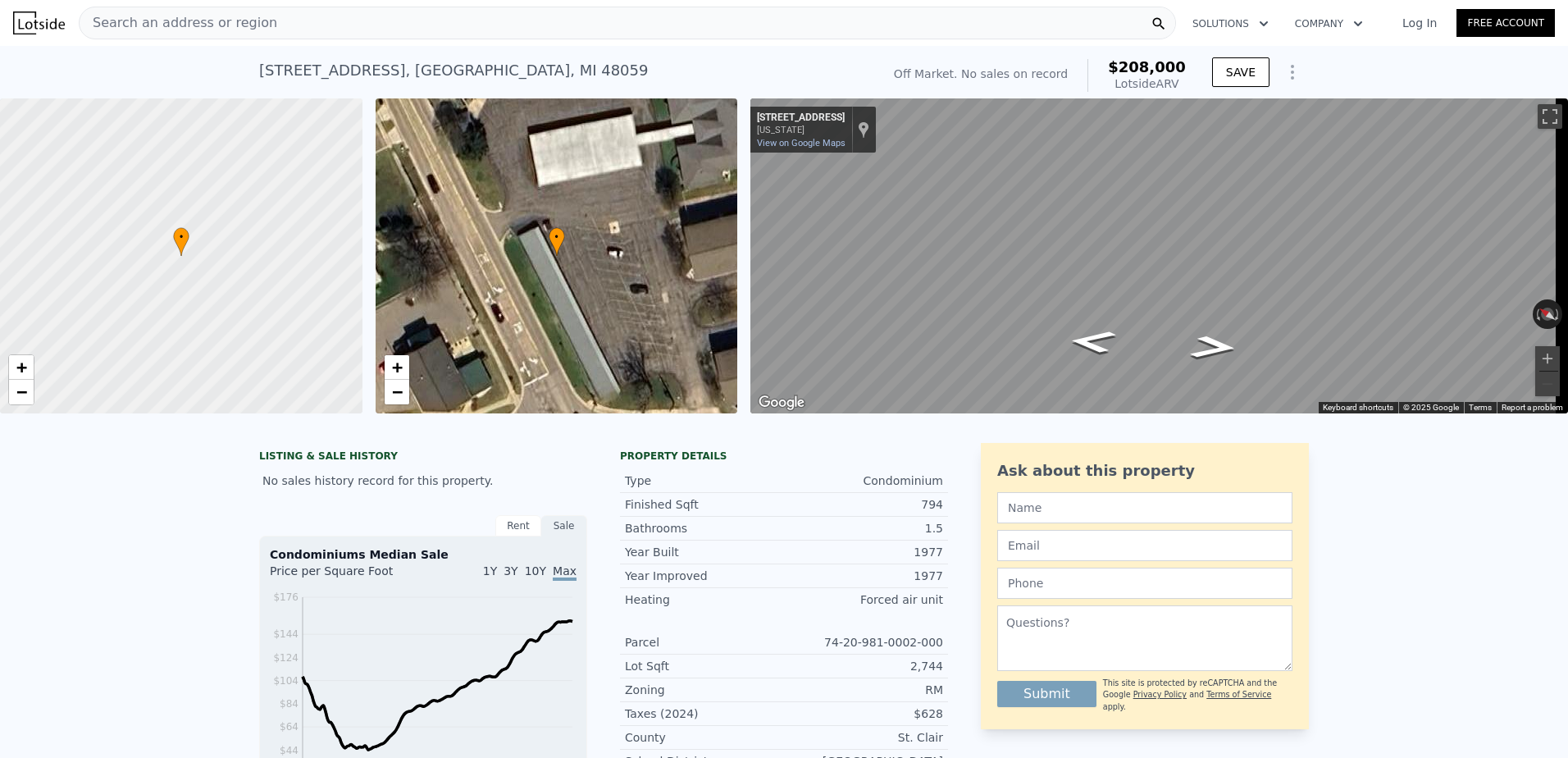
click at [640, 258] on div "• + −" at bounding box center [556, 256] width 362 height 315
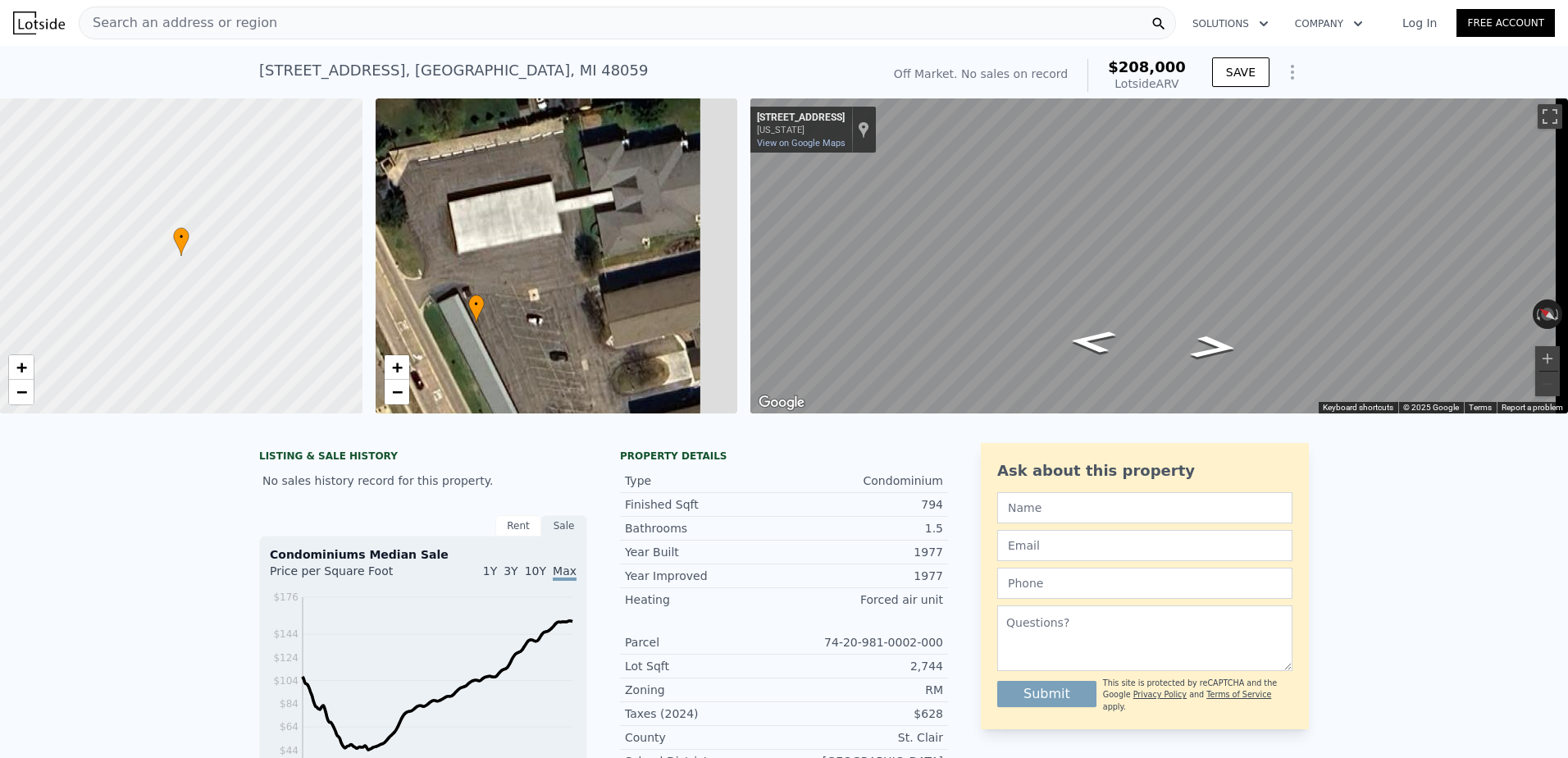
drag, startPoint x: 526, startPoint y: 265, endPoint x: 467, endPoint y: 331, distance: 88.5
click at [469, 323] on icon at bounding box center [476, 310] width 15 height 28
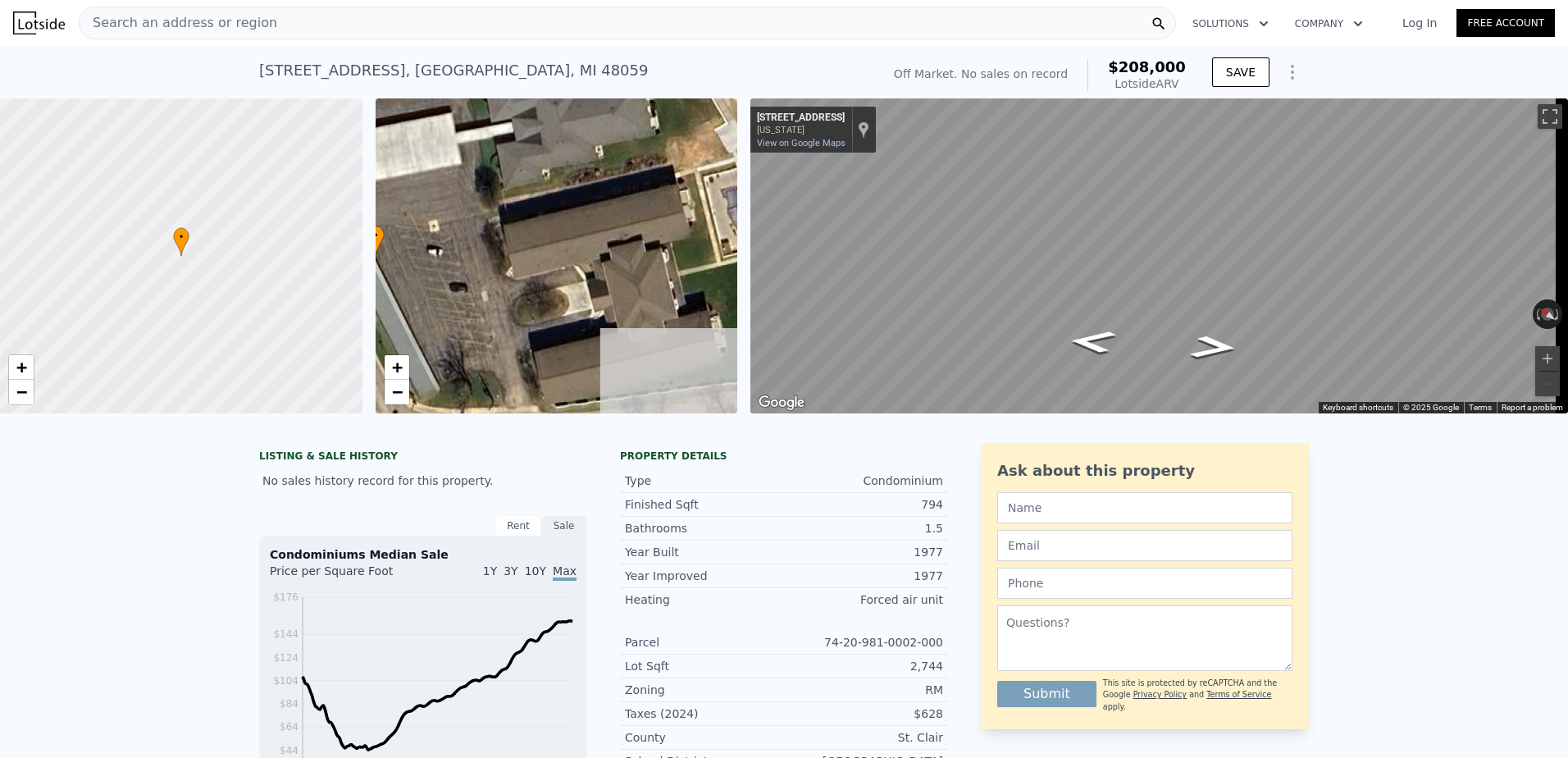
drag, startPoint x: 711, startPoint y: 234, endPoint x: 618, endPoint y: 146, distance: 128.0
click at [618, 146] on div "• + −" at bounding box center [556, 256] width 362 height 315
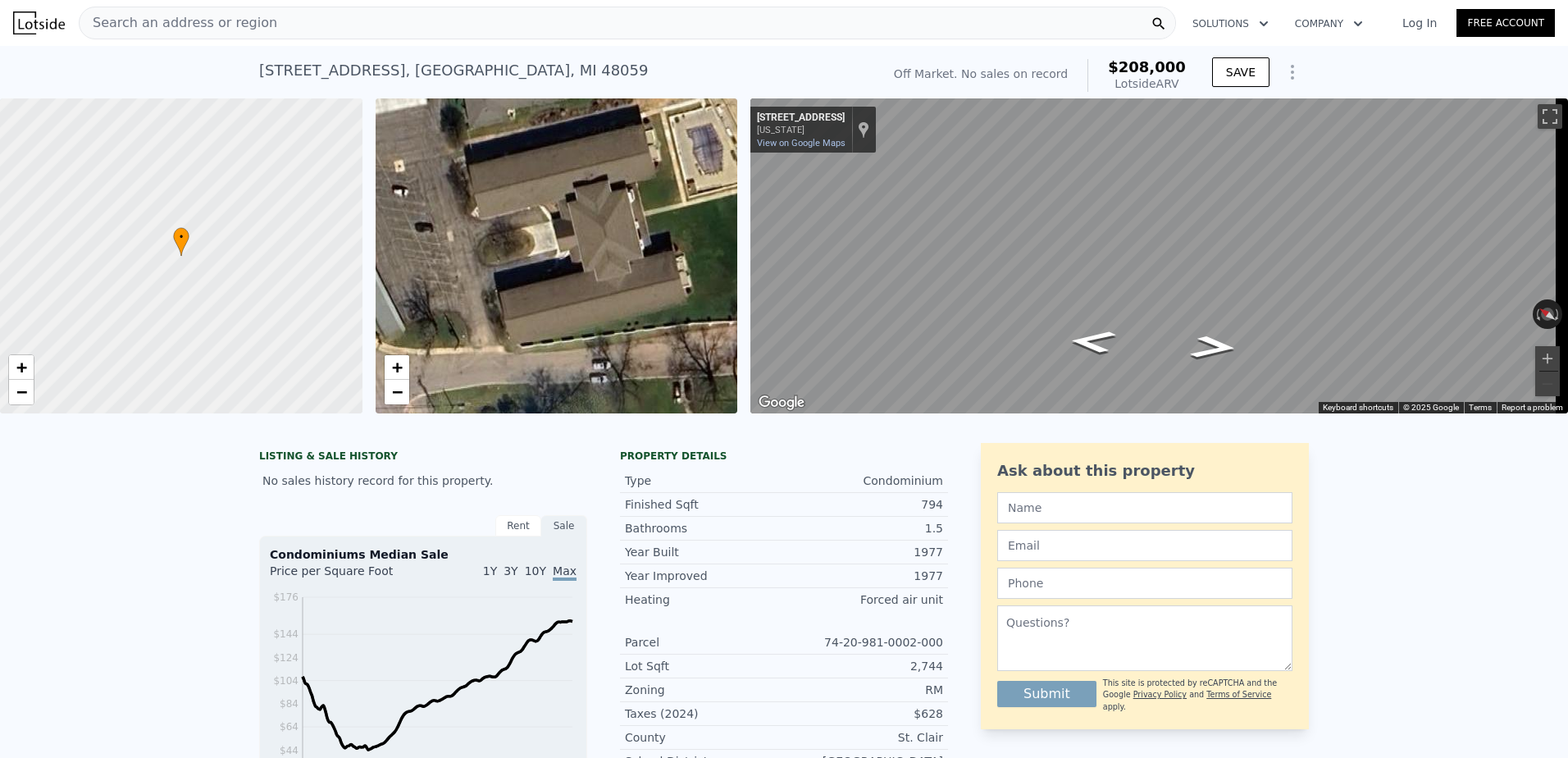
drag, startPoint x: 633, startPoint y: 285, endPoint x: 603, endPoint y: 240, distance: 54.1
click at [603, 240] on div "• + −" at bounding box center [556, 256] width 362 height 315
